Goal: Information Seeking & Learning: Learn about a topic

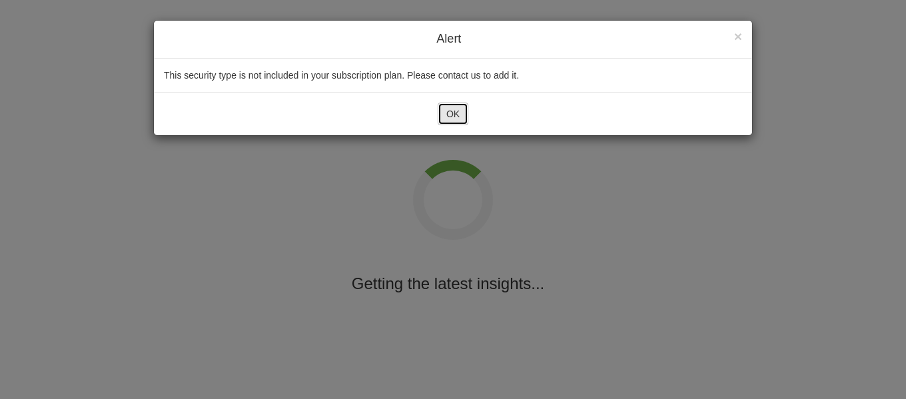
click at [458, 111] on button "OK" at bounding box center [453, 114] width 31 height 23
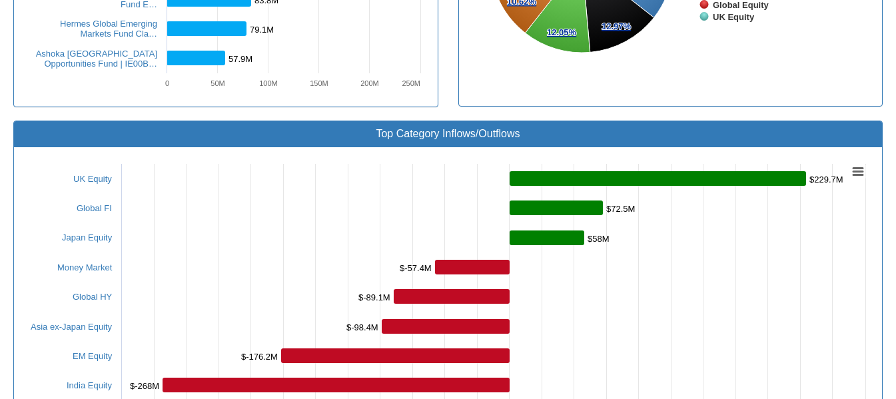
scroll to position [308, 0]
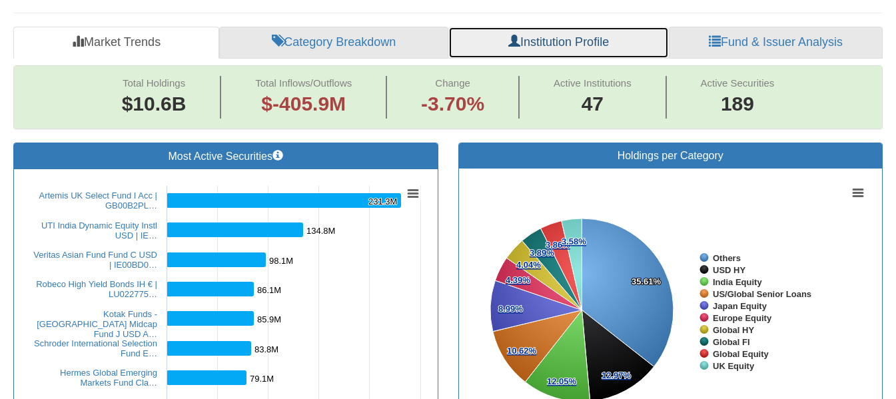
click at [617, 27] on link "Institution Profile" at bounding box center [559, 43] width 221 height 32
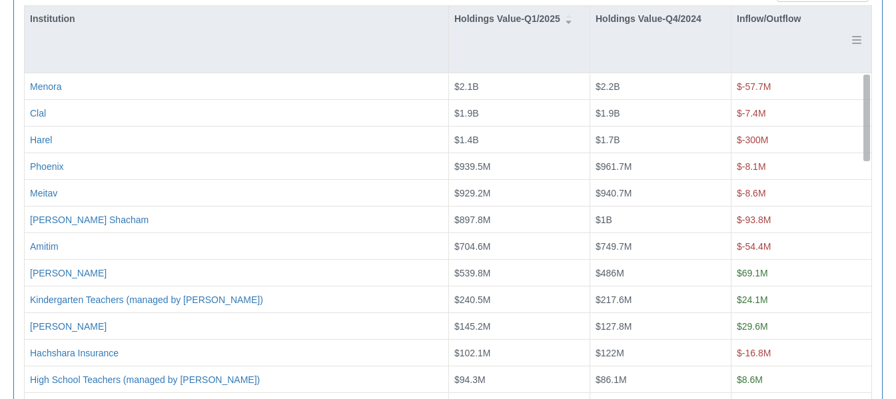
drag, startPoint x: 864, startPoint y: 97, endPoint x: 848, endPoint y: 31, distance: 68.1
click at [848, 31] on div "Institution Holdings Value-Q1/2025 Holdings Value-Q4/2024 Inflow/Outflow Clal $…" at bounding box center [448, 205] width 847 height 399
click at [863, 11] on div at bounding box center [859, 39] width 15 height 67
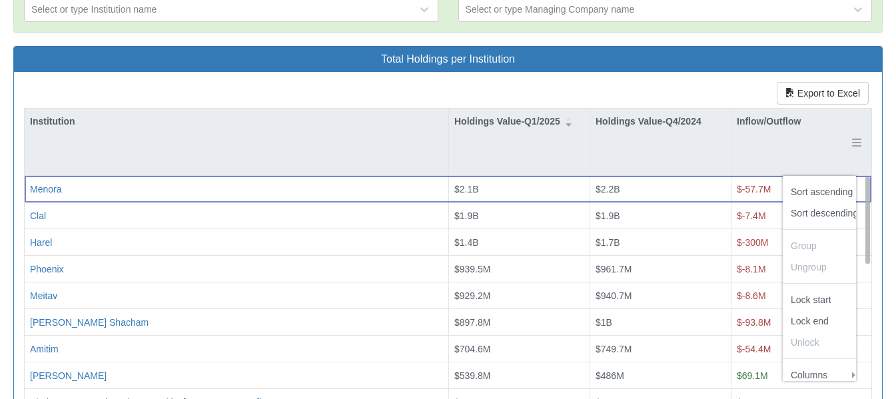
scroll to position [397, 0]
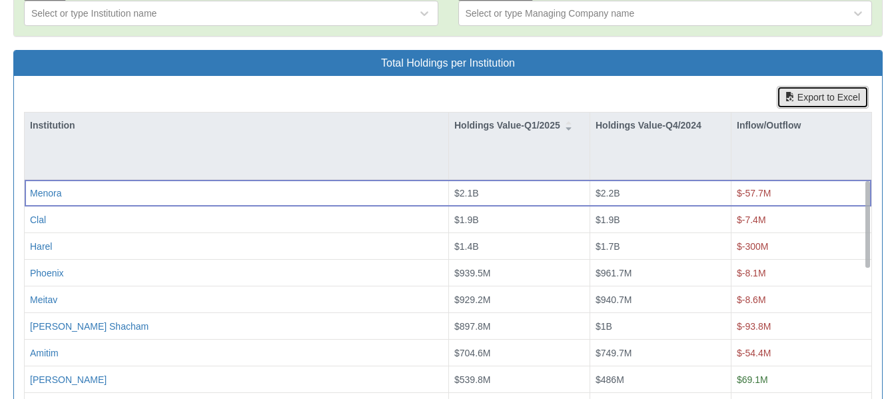
click at [796, 86] on button "Export to Excel" at bounding box center [823, 97] width 92 height 23
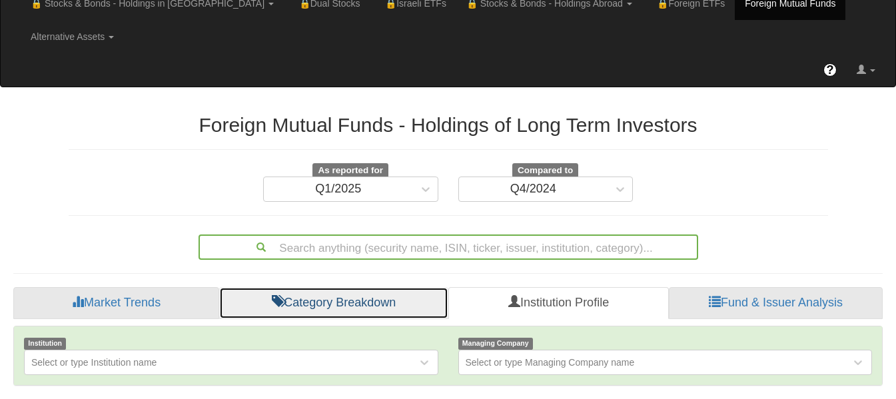
click at [320, 287] on link "Category Breakdown" at bounding box center [333, 303] width 229 height 32
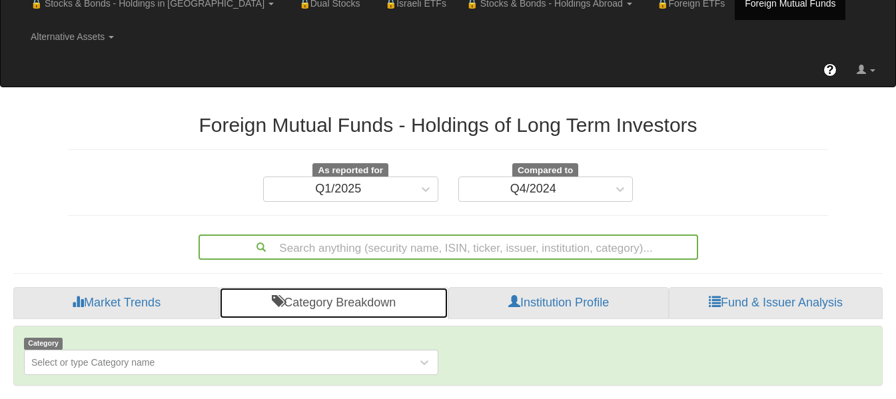
scroll to position [397, 0]
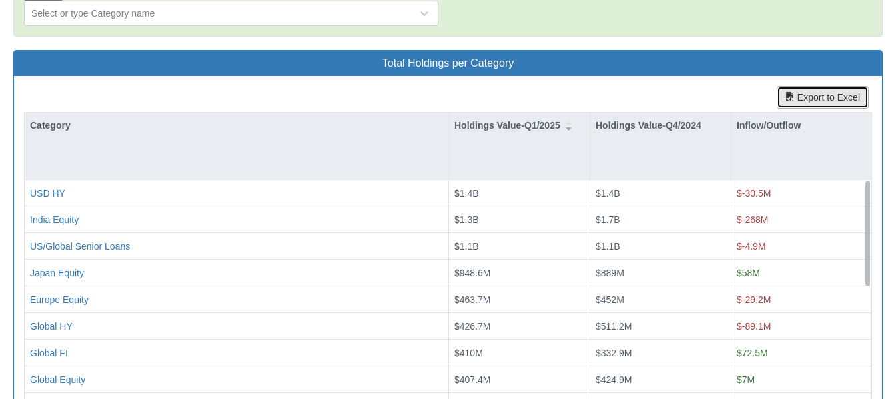
click at [805, 86] on button "Export to Excel" at bounding box center [823, 97] width 92 height 23
